Goal: Navigation & Orientation: Go to known website

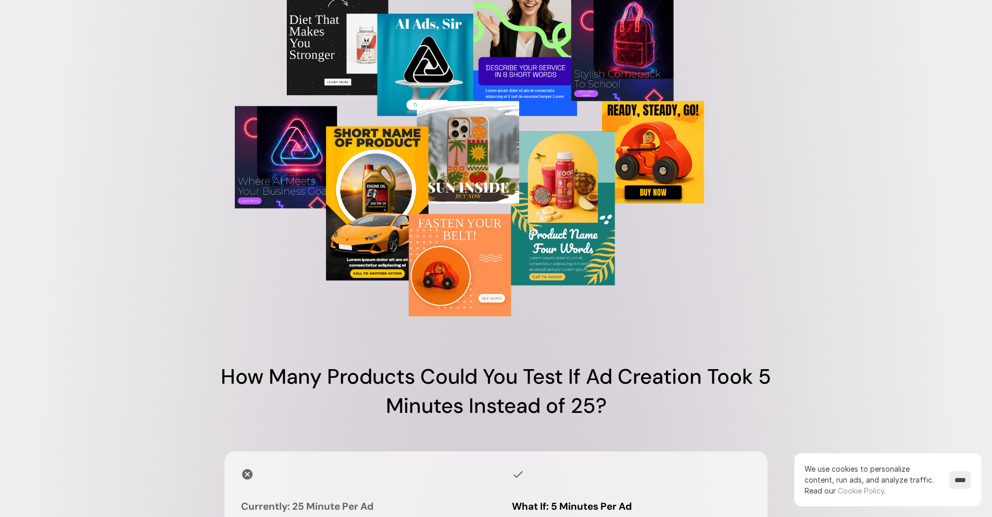
scroll to position [3045, 0]
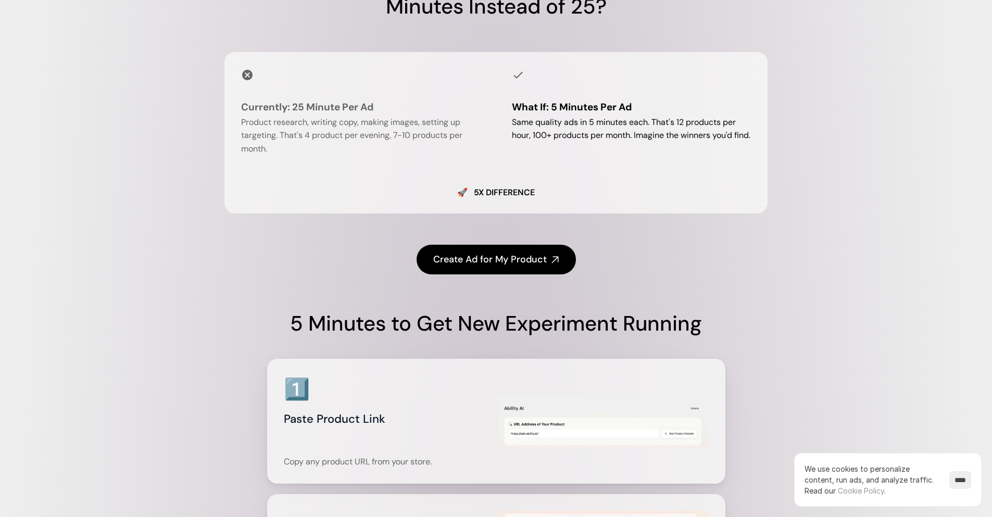
scroll to position [3045, 0]
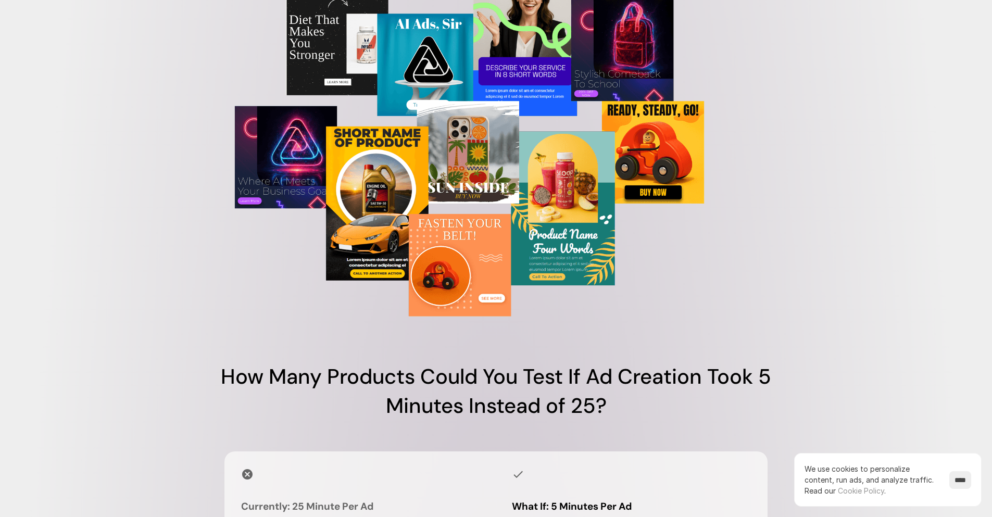
scroll to position [1736, 0]
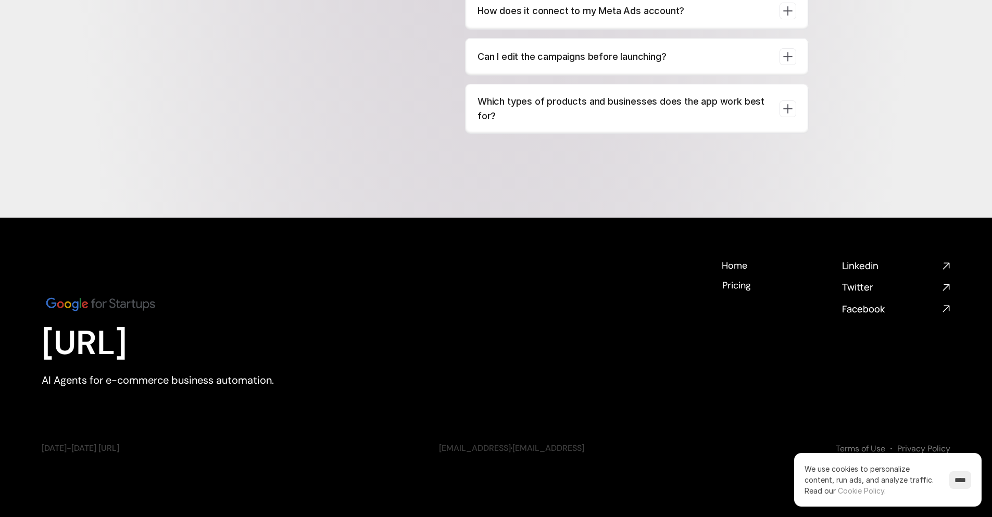
scroll to position [3632, 0]
